Goal: Task Accomplishment & Management: Manage account settings

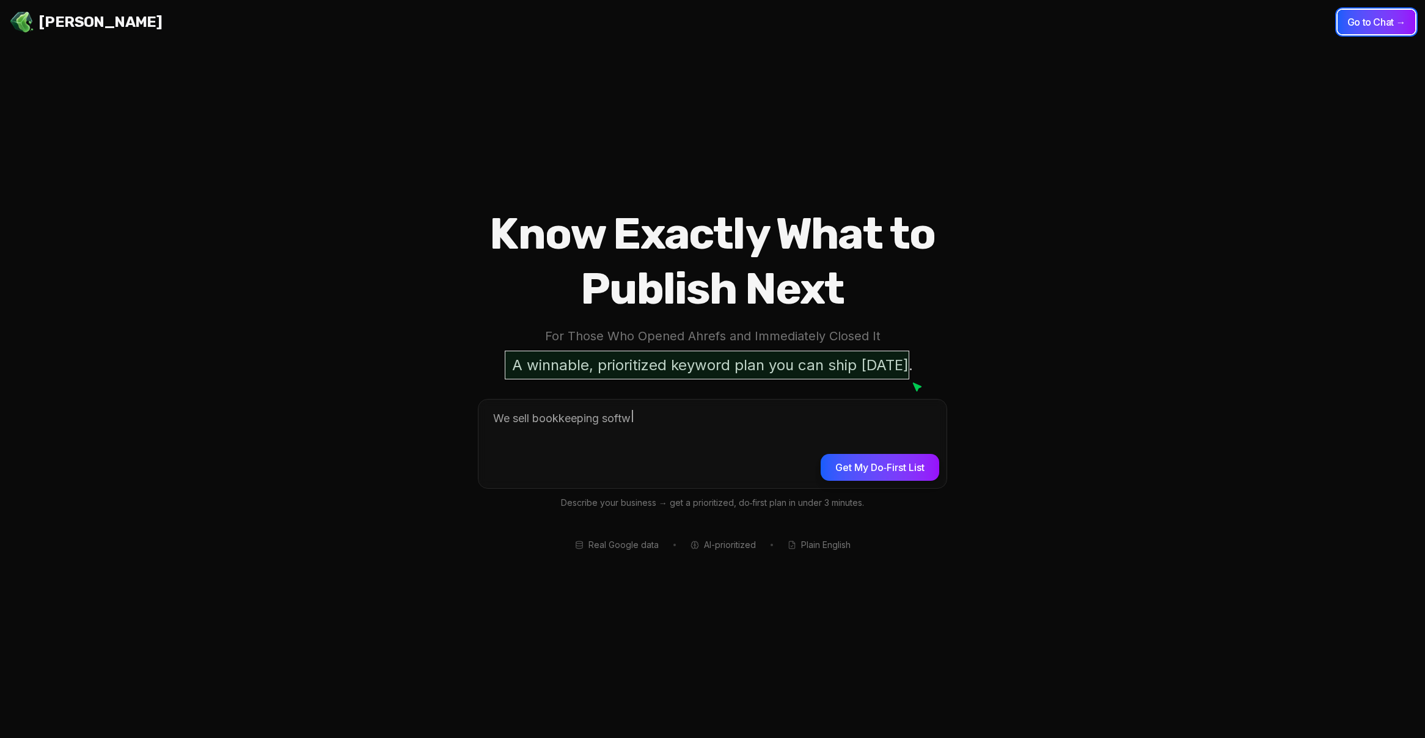
click at [1373, 29] on button "Go to Chat →" at bounding box center [1377, 22] width 78 height 24
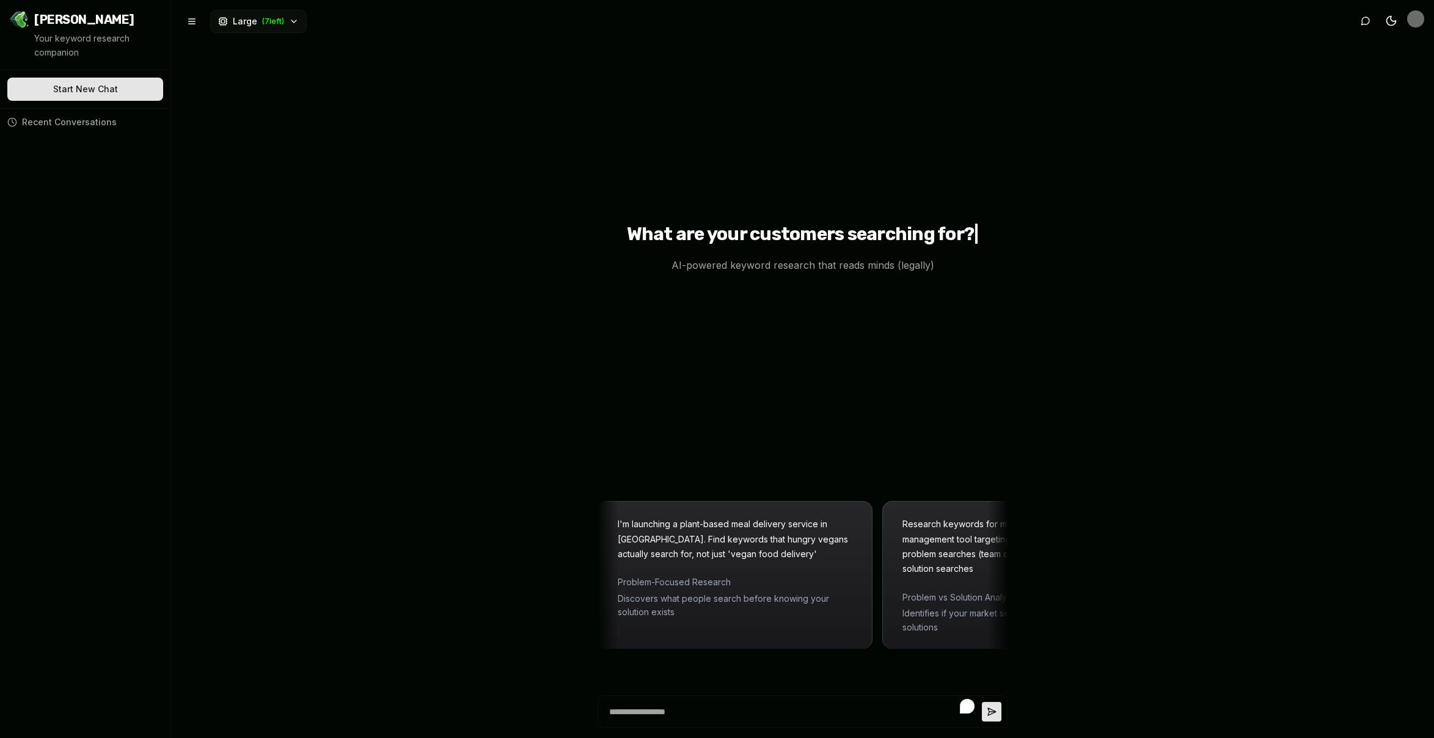
click at [109, 117] on span "Recent Conversations" at bounding box center [69, 122] width 95 height 12
type textarea "*"
click at [1401, 20] on button "Toggle theme" at bounding box center [1392, 21] width 22 height 22
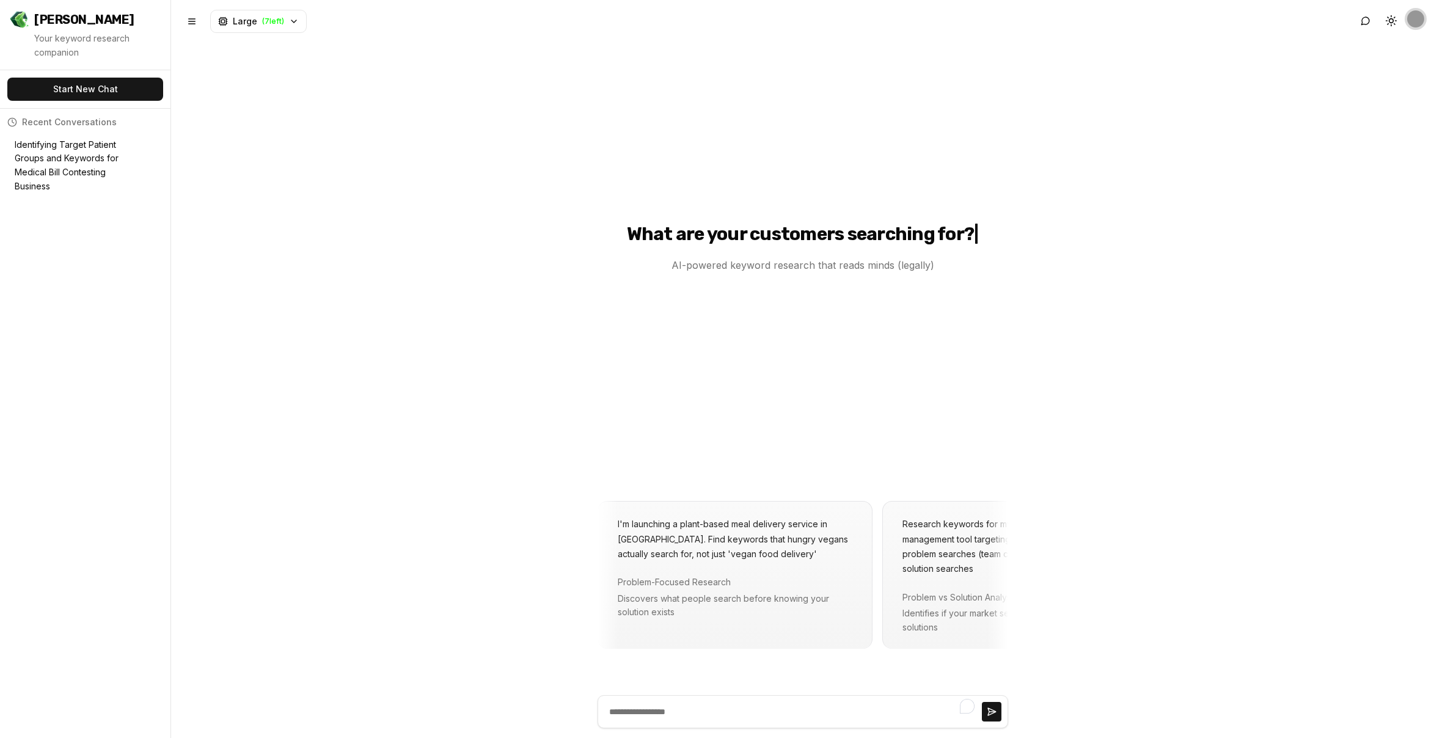
click at [1412, 21] on img "Open user button" at bounding box center [1416, 18] width 17 height 17
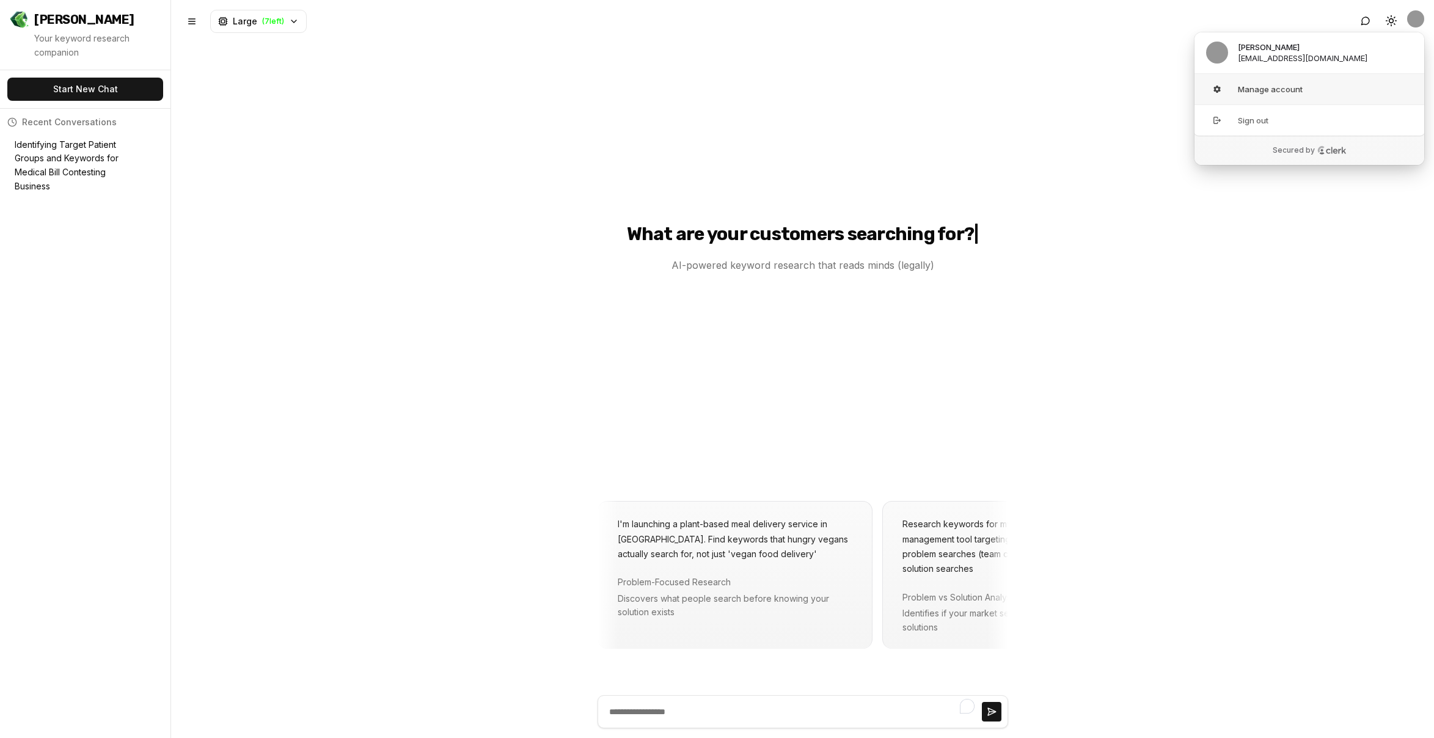
click at [1256, 87] on button "Manage account" at bounding box center [1309, 89] width 231 height 31
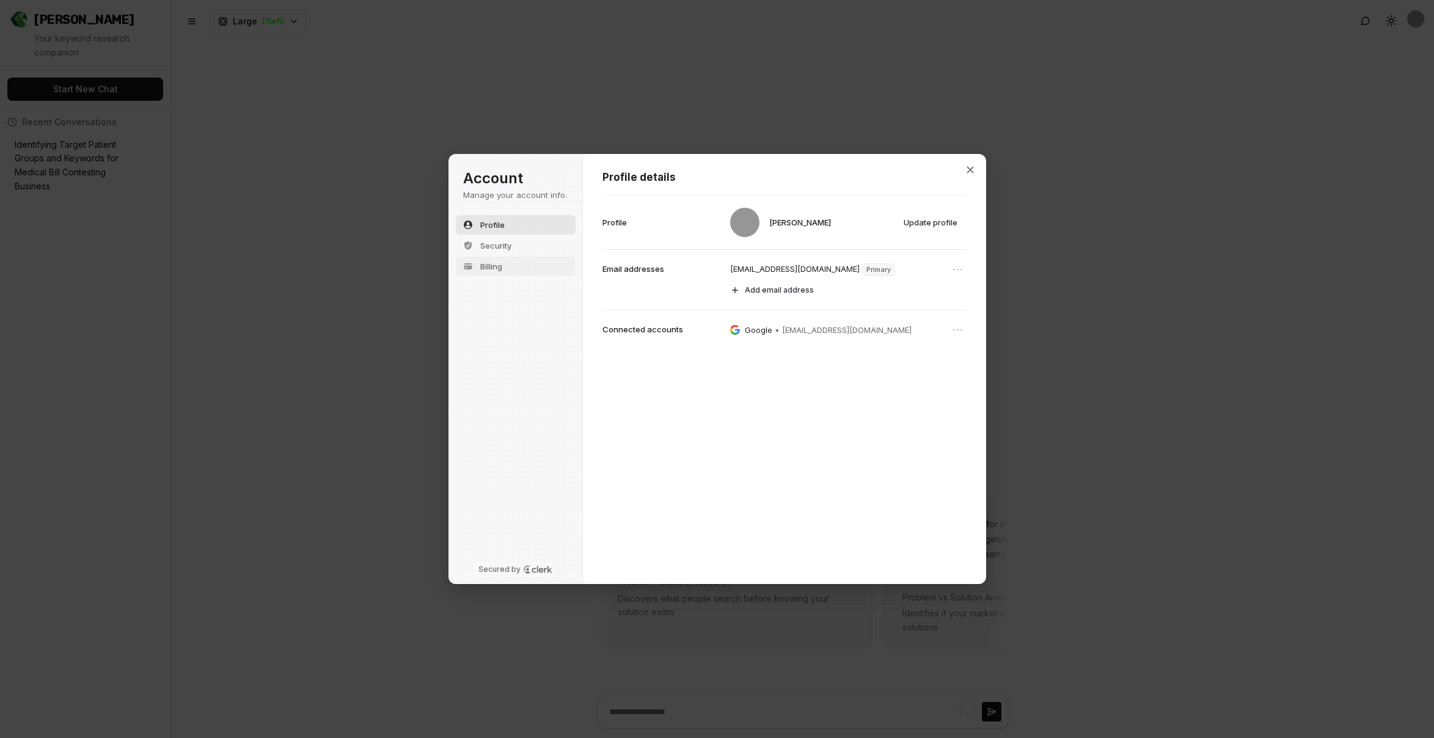
click at [489, 262] on span "Billing" at bounding box center [491, 266] width 22 height 11
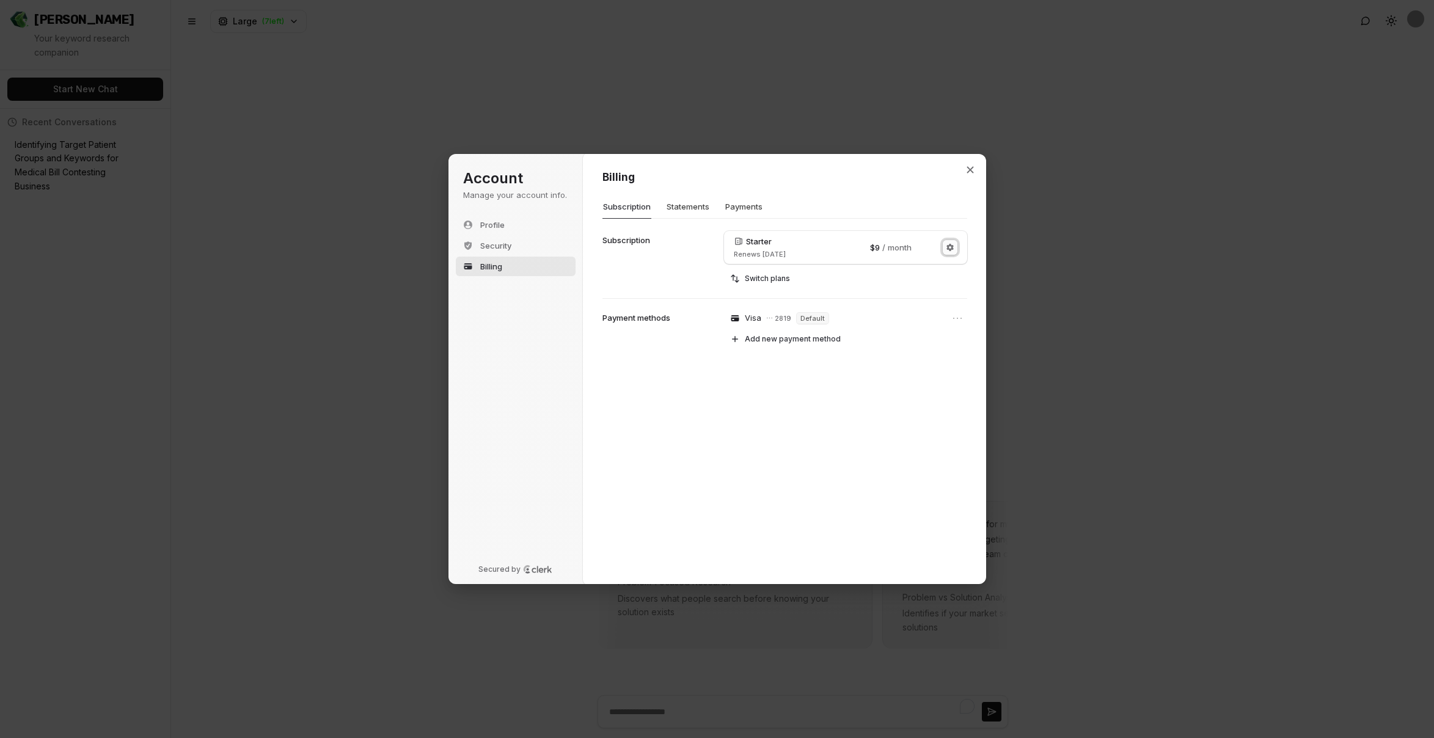
click at [953, 249] on icon "Manage subscription" at bounding box center [950, 247] width 7 height 7
click at [676, 343] on div "Billing Subscription Statements Payments Plan Start date Edit Starter Renews [D…" at bounding box center [785, 368] width 404 height 431
